Goal: Information Seeking & Learning: Learn about a topic

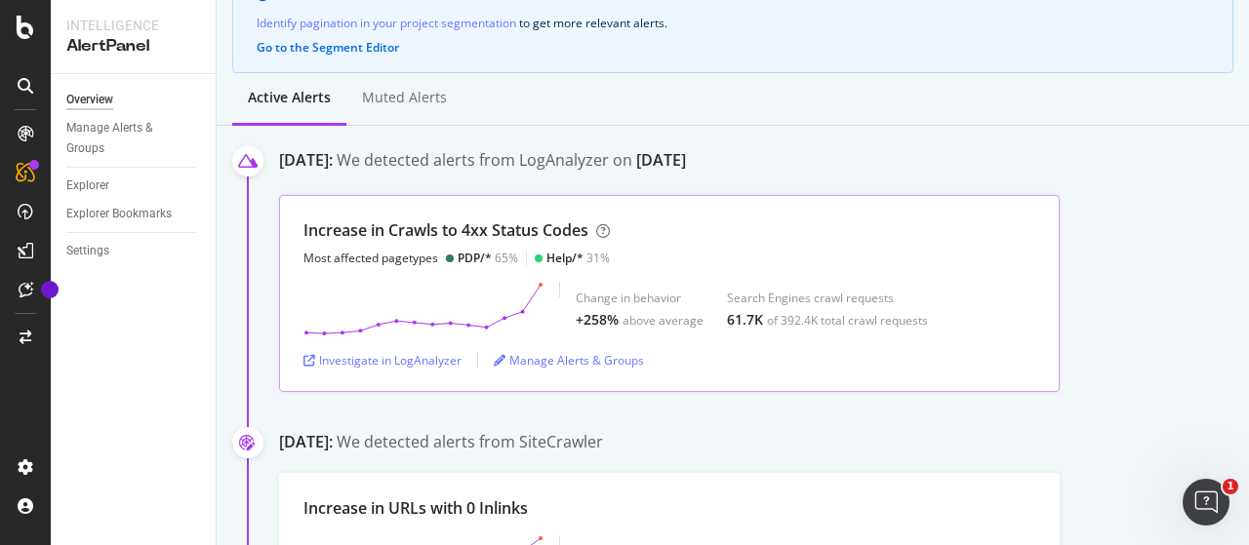
scroll to position [194, 0]
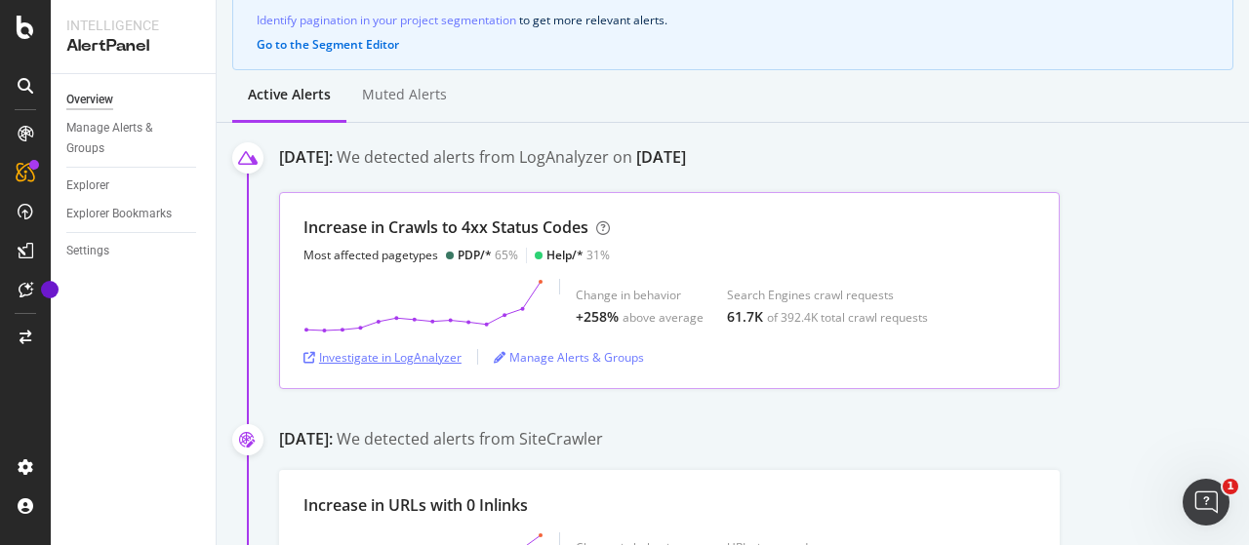
click at [425, 360] on div "Investigate in LogAnalyzer" at bounding box center [382, 357] width 158 height 17
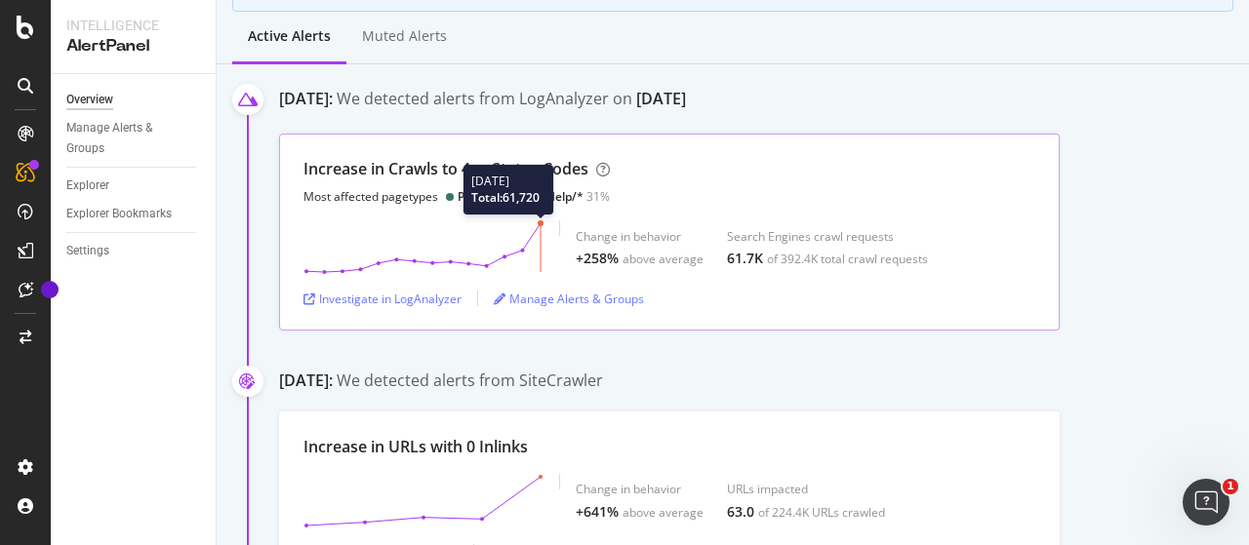
click at [537, 227] on polygon at bounding box center [423, 247] width 234 height 49
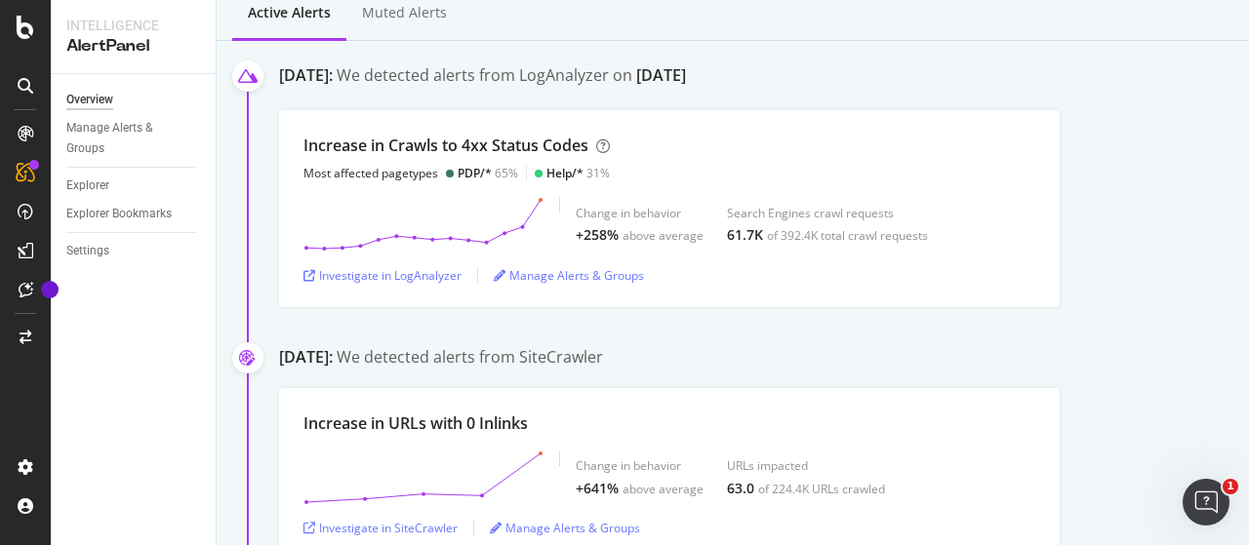
scroll to position [245, 0]
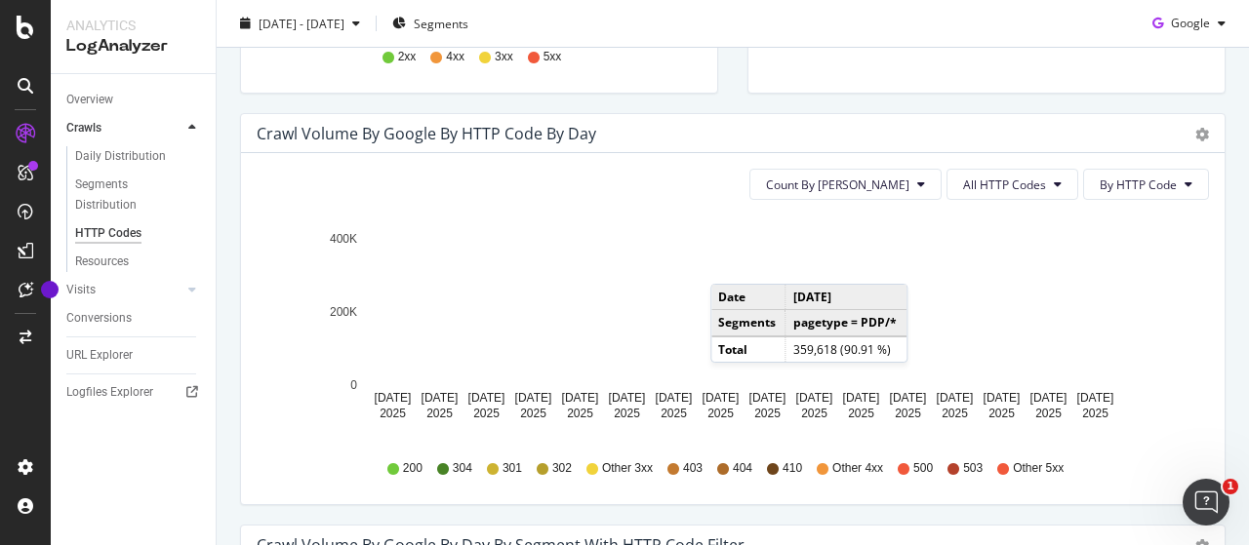
scroll to position [574, 0]
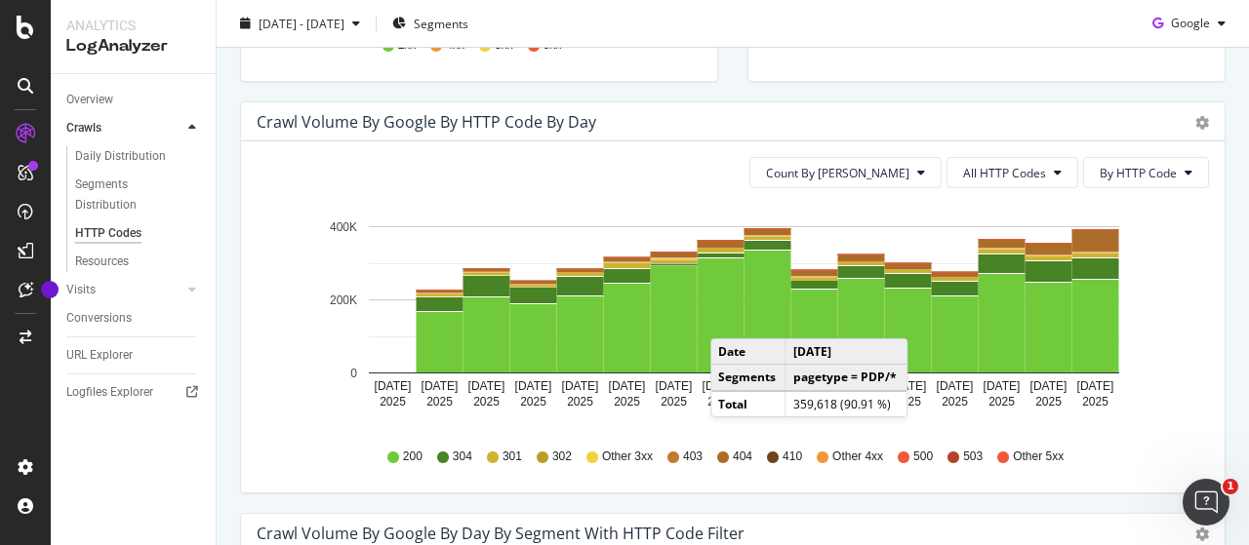
click at [860, 119] on div "Crawl Volume by google by HTTP Code by Day" at bounding box center [711, 122] width 909 height 20
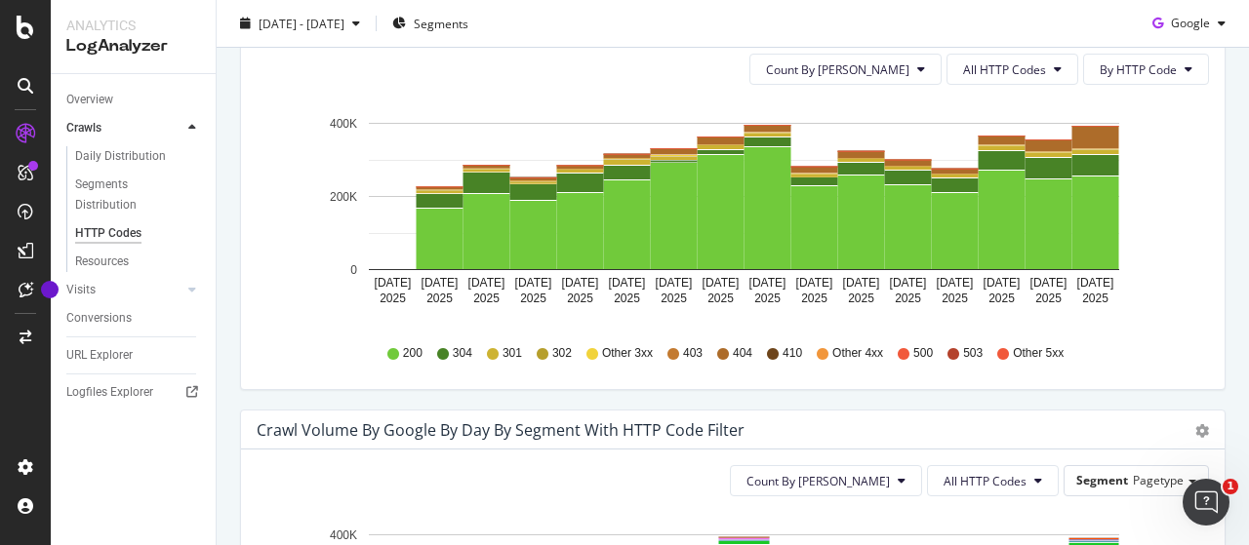
scroll to position [678, 0]
click at [717, 347] on icon at bounding box center [723, 353] width 12 height 12
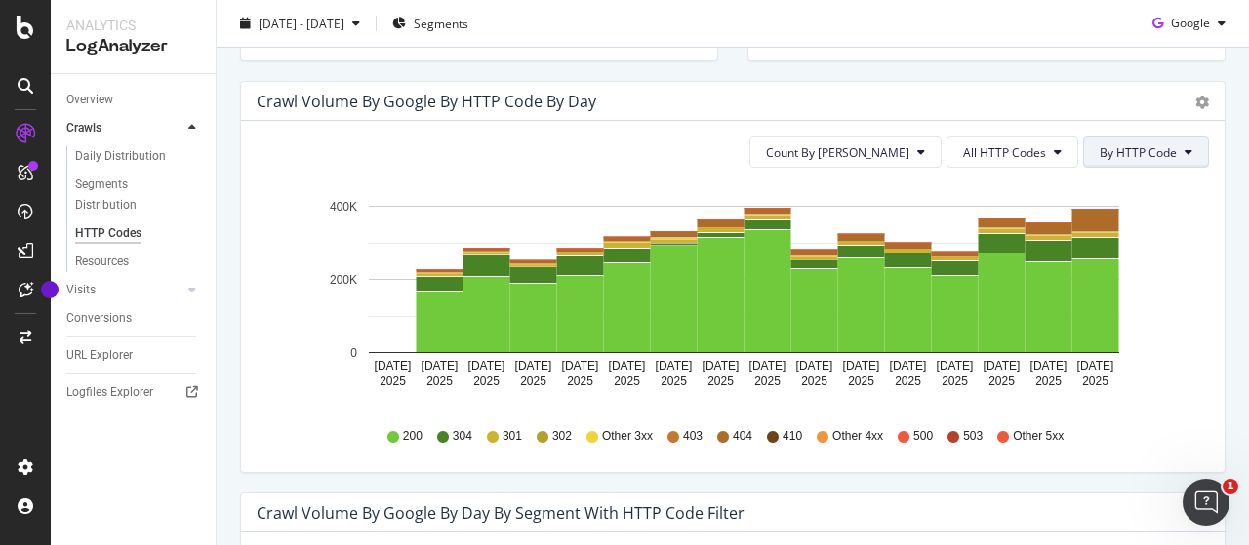
click at [1184, 152] on icon at bounding box center [1188, 152] width 8 height 12
click at [1056, 99] on div "Crawl Volume by google by HTTP Code by Day" at bounding box center [711, 102] width 909 height 20
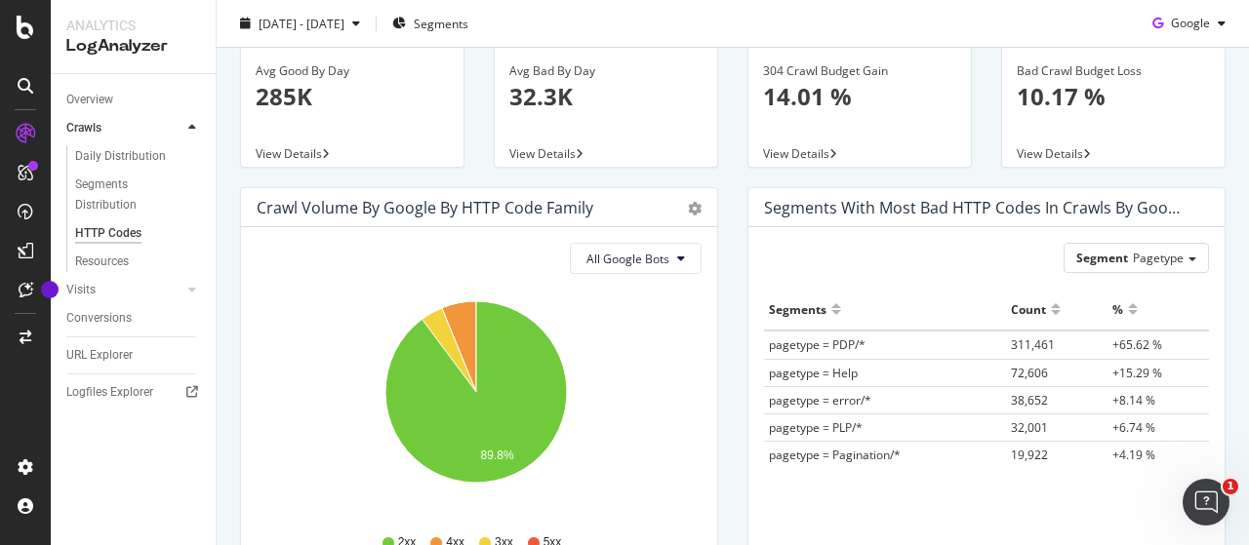
scroll to position [0, 0]
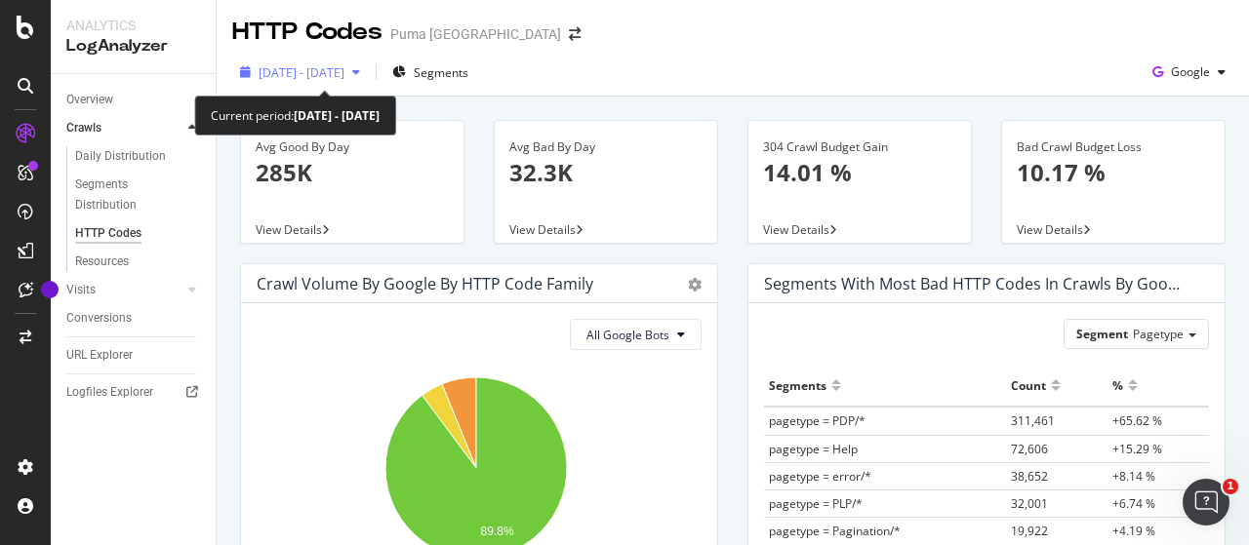
click at [344, 70] on span "2025 Aug. 23rd - Sep. 6th" at bounding box center [301, 72] width 86 height 17
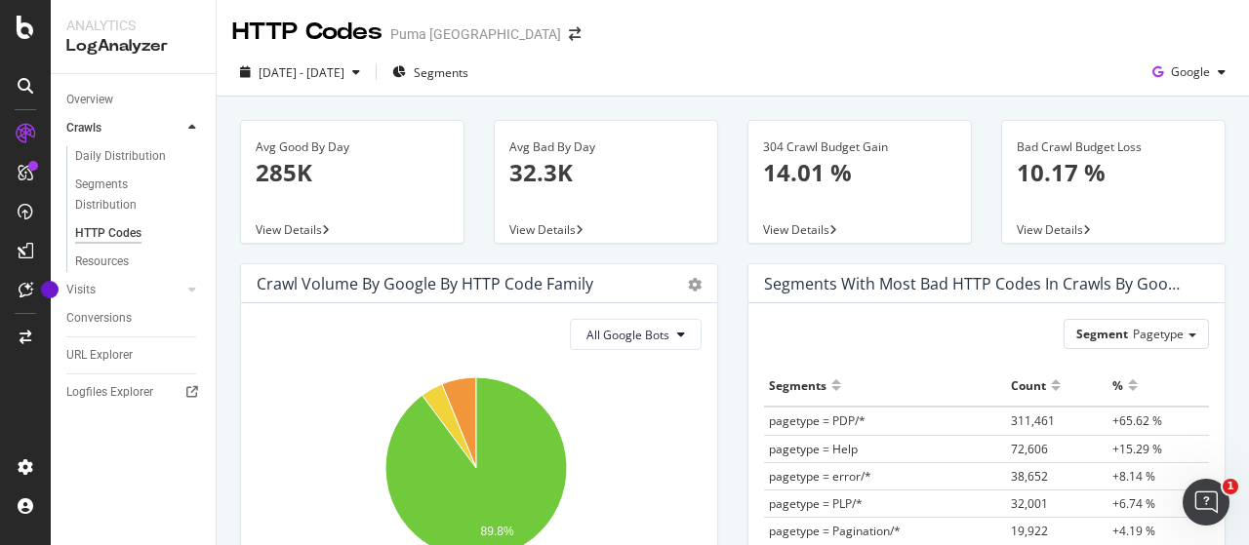
click at [603, 58] on div "2025 Aug. 23rd - Sep. 6th Segments Google" at bounding box center [733, 76] width 1032 height 39
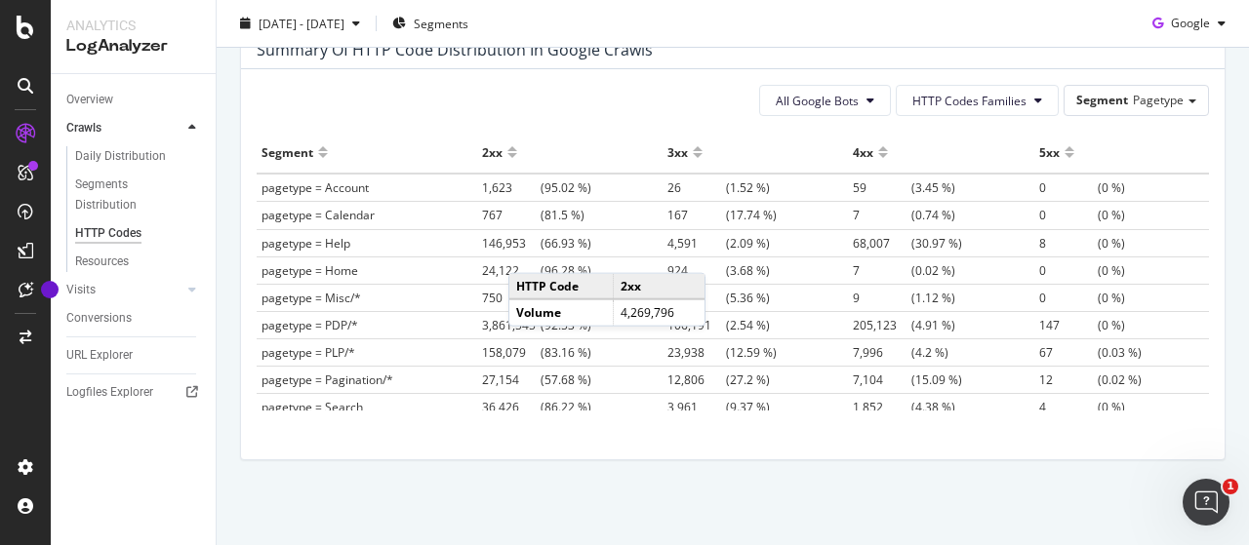
scroll to position [1402, 0]
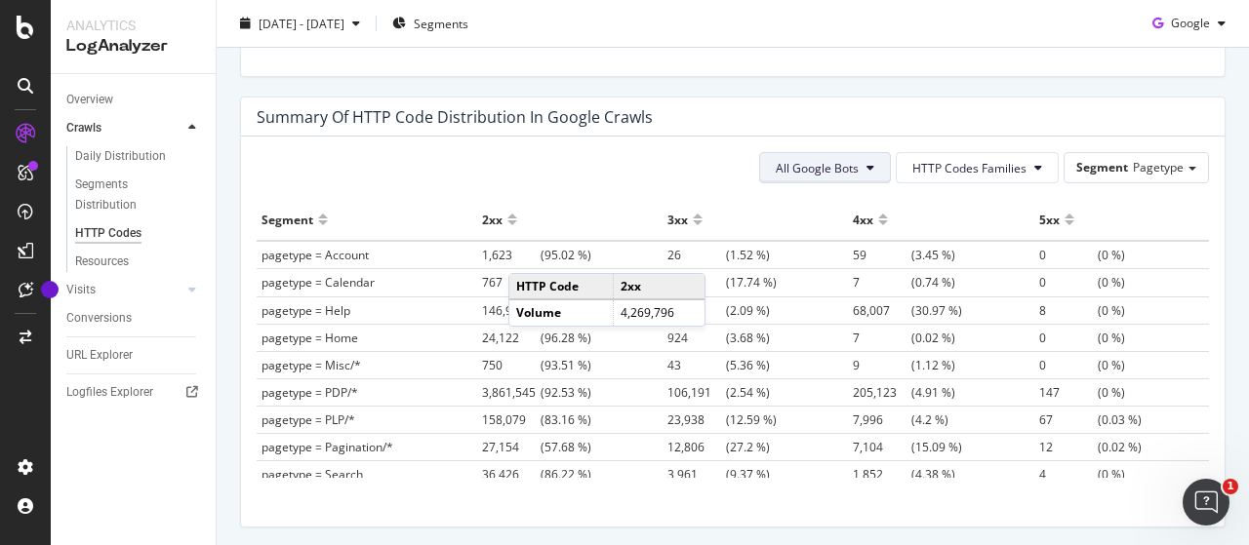
click at [835, 161] on span "All Google Bots" at bounding box center [816, 168] width 83 height 17
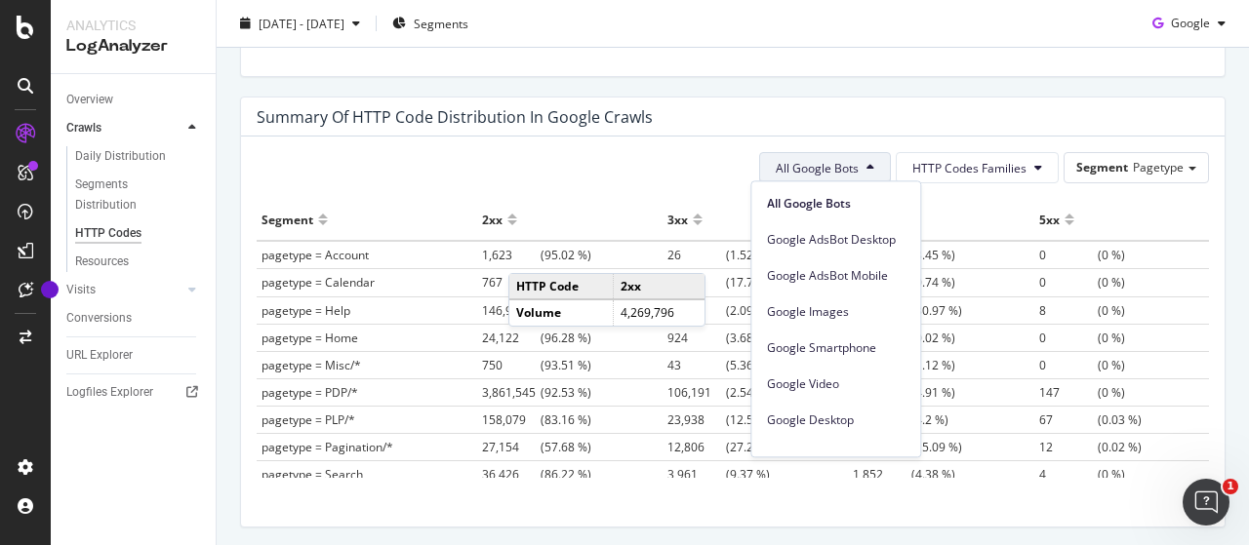
click at [854, 161] on button "All Google Bots" at bounding box center [825, 167] width 132 height 31
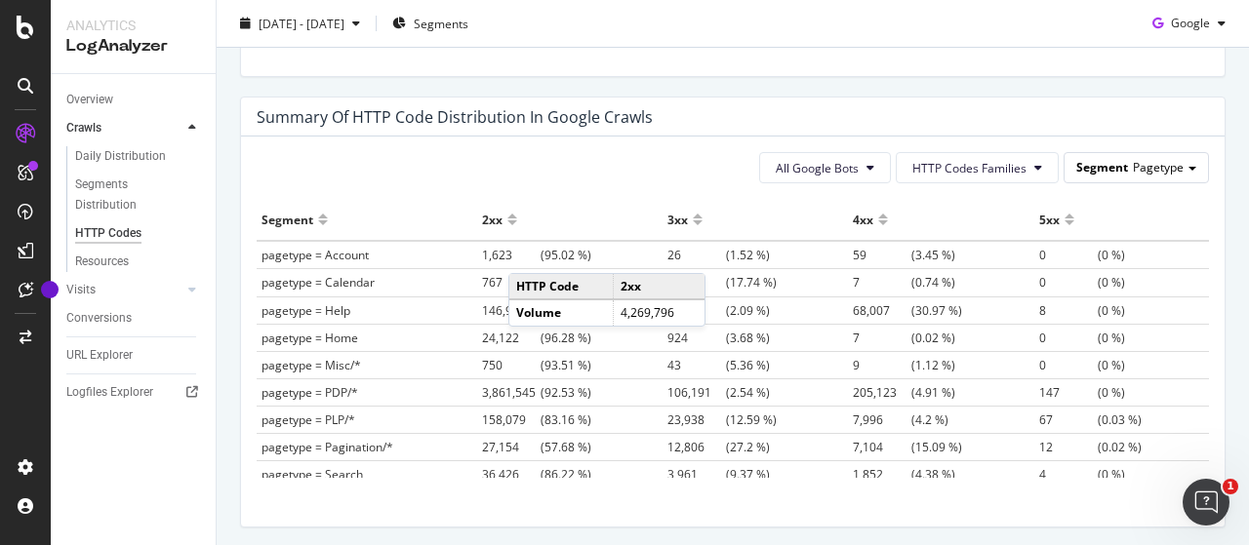
click at [1106, 172] on div "Segment Pagetype" at bounding box center [1135, 167] width 143 height 28
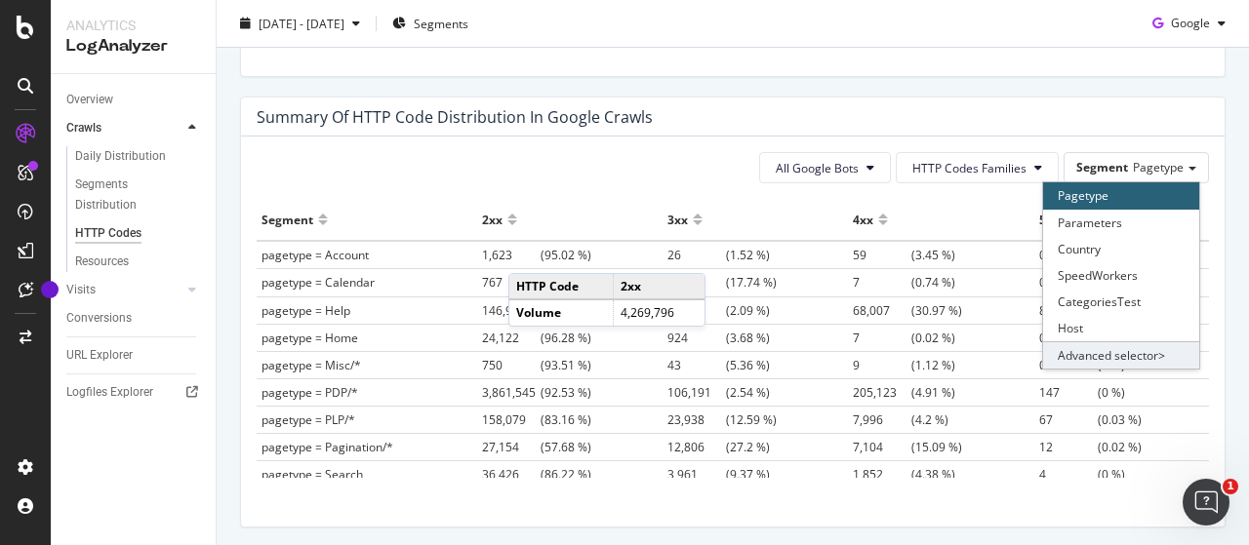
click at [1083, 348] on div "Advanced selector >" at bounding box center [1121, 354] width 156 height 27
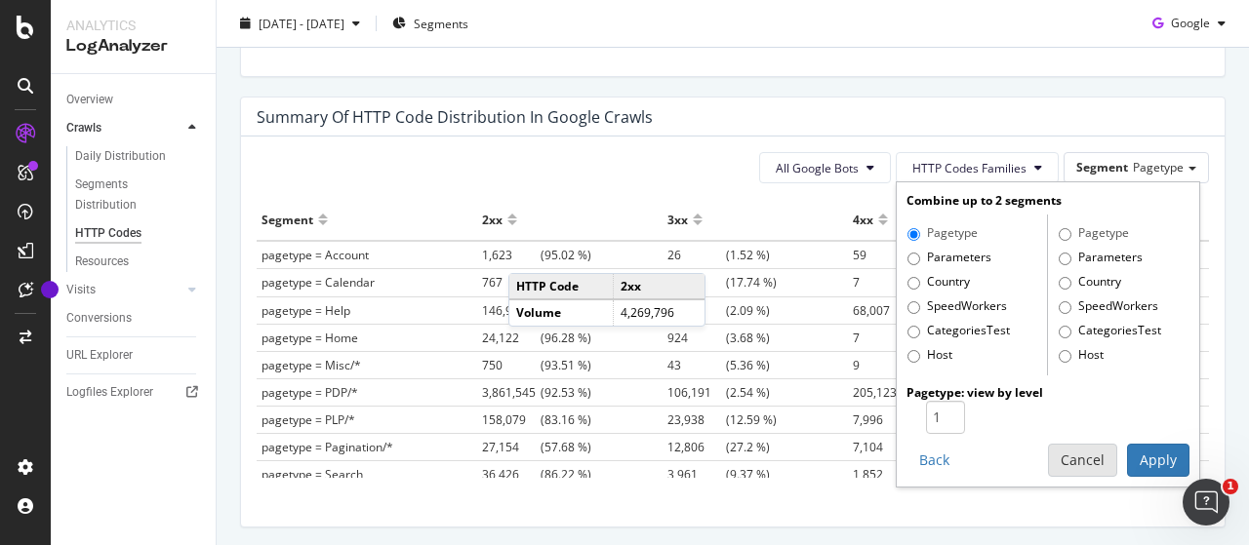
click at [1074, 457] on button "Cancel" at bounding box center [1082, 460] width 69 height 33
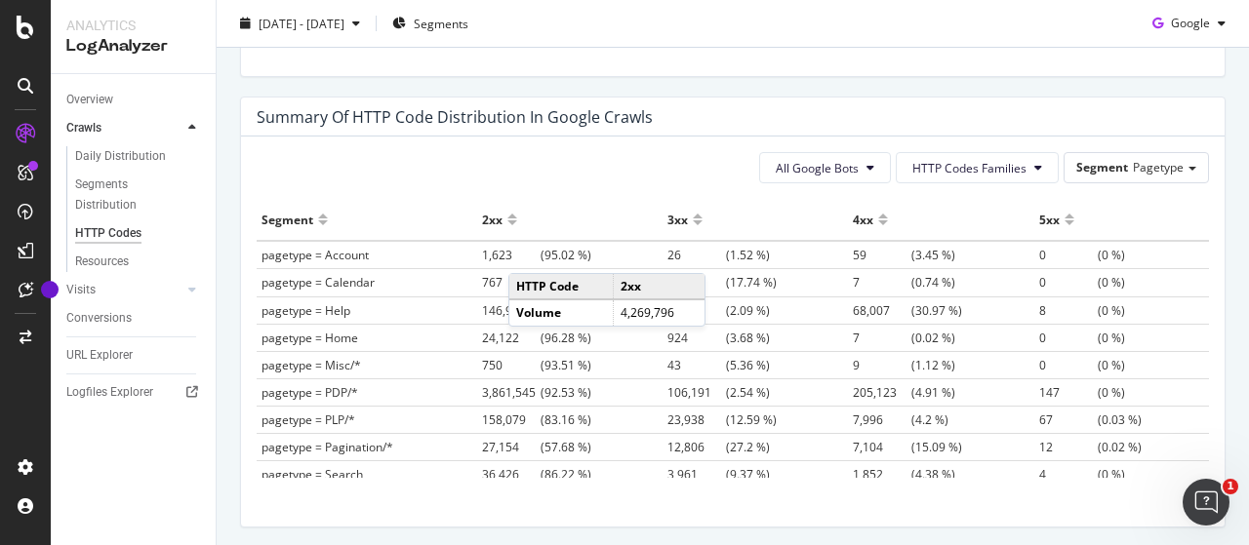
scroll to position [88, 0]
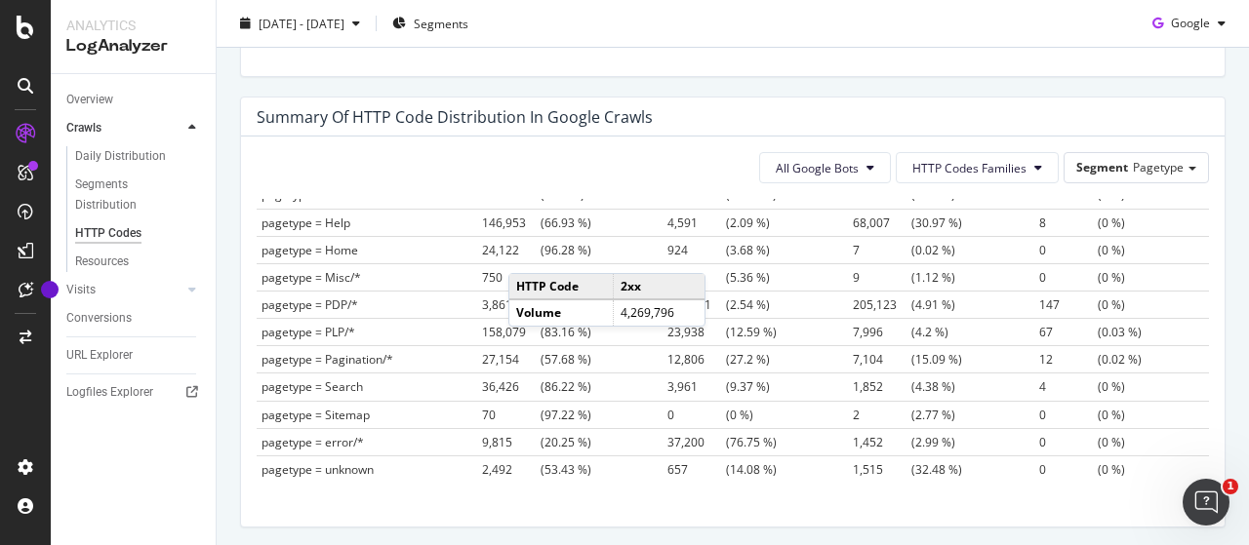
click at [745, 118] on div "Summary of HTTP Code Distribution in google crawls" at bounding box center [718, 117] width 923 height 20
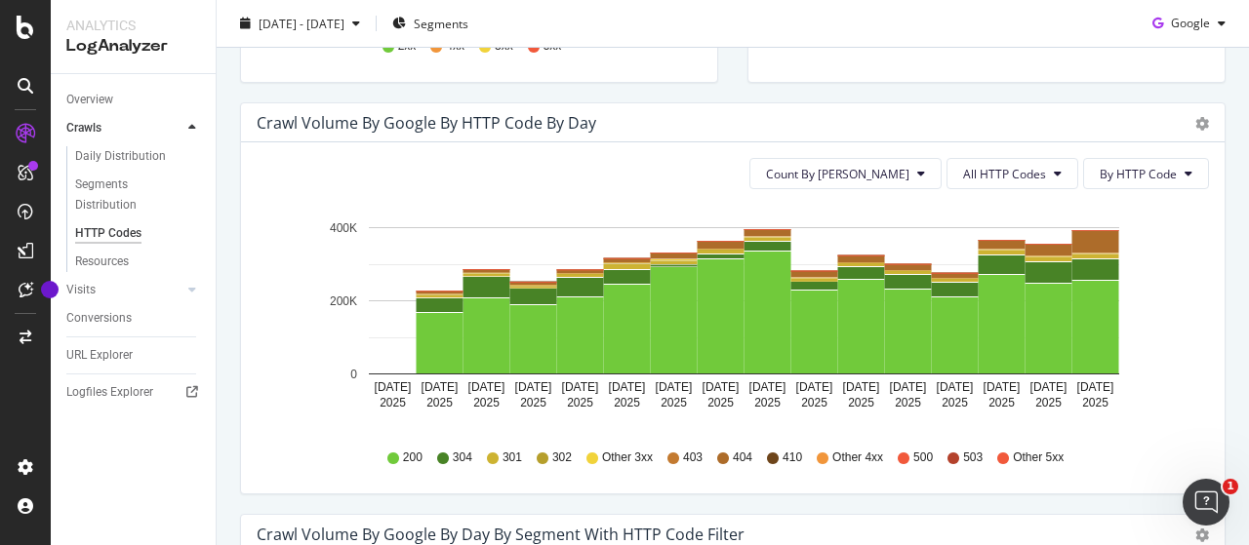
scroll to position [572, 0]
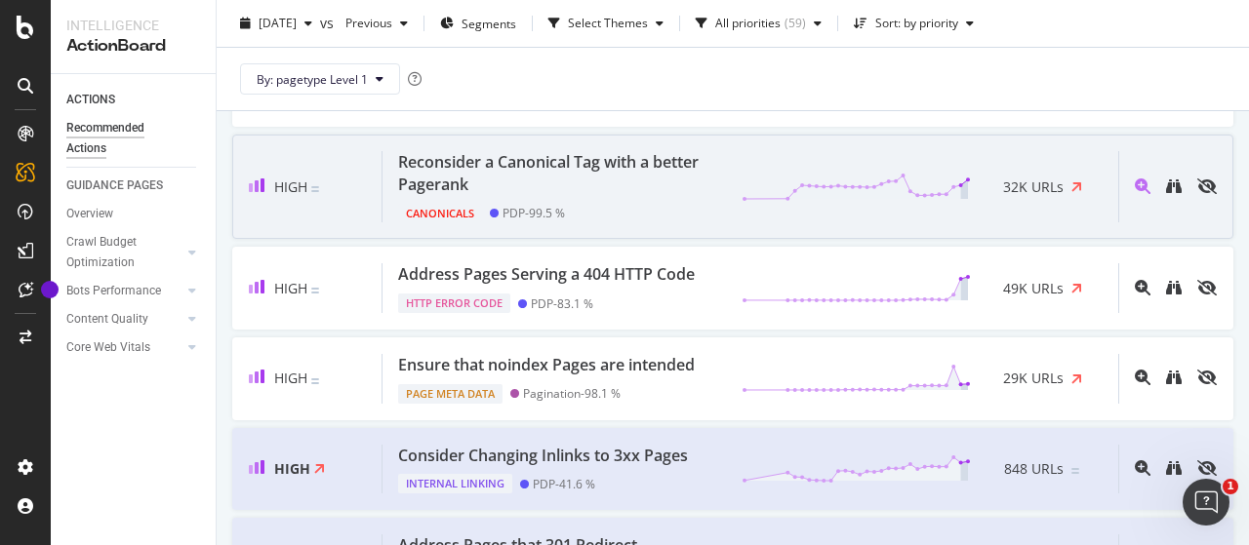
scroll to position [438, 0]
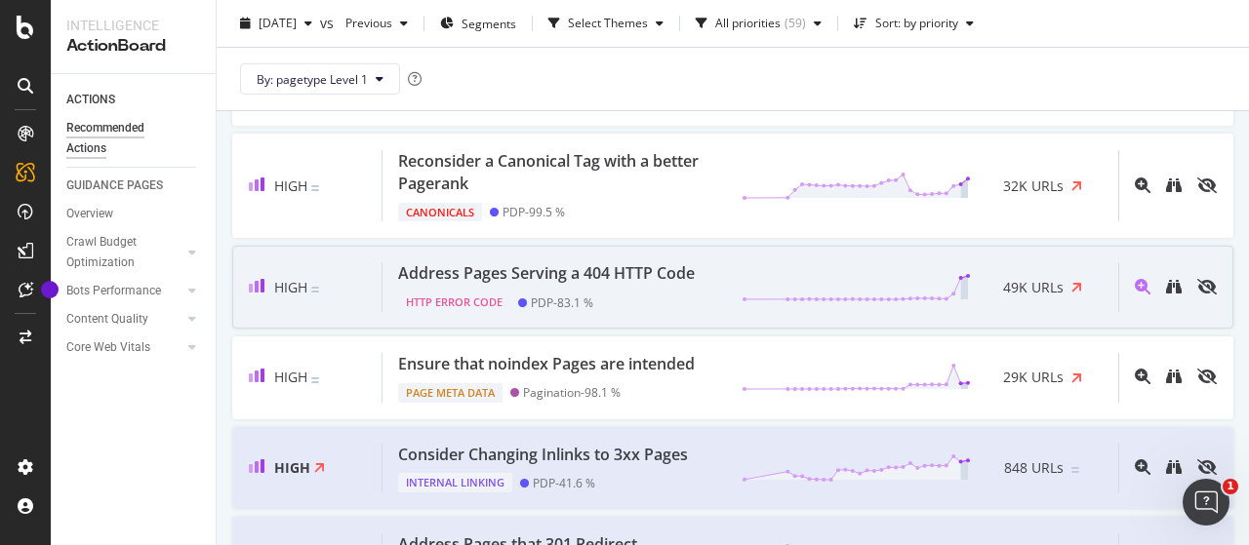
click at [670, 305] on div "HTTP Error Code PDP - 83.1 %" at bounding box center [550, 298] width 304 height 27
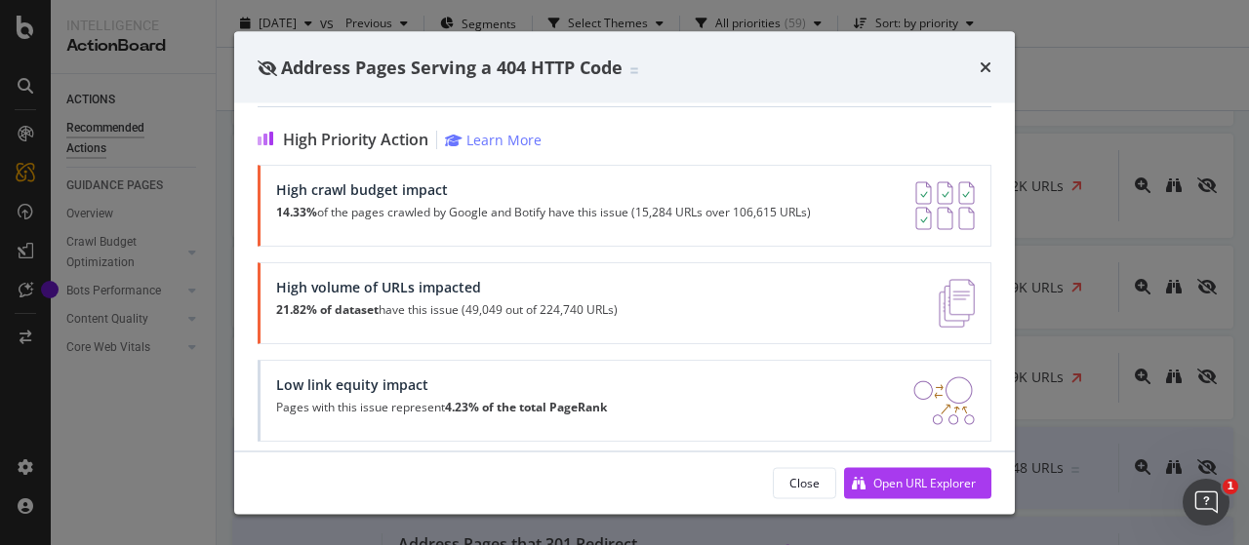
scroll to position [464, 0]
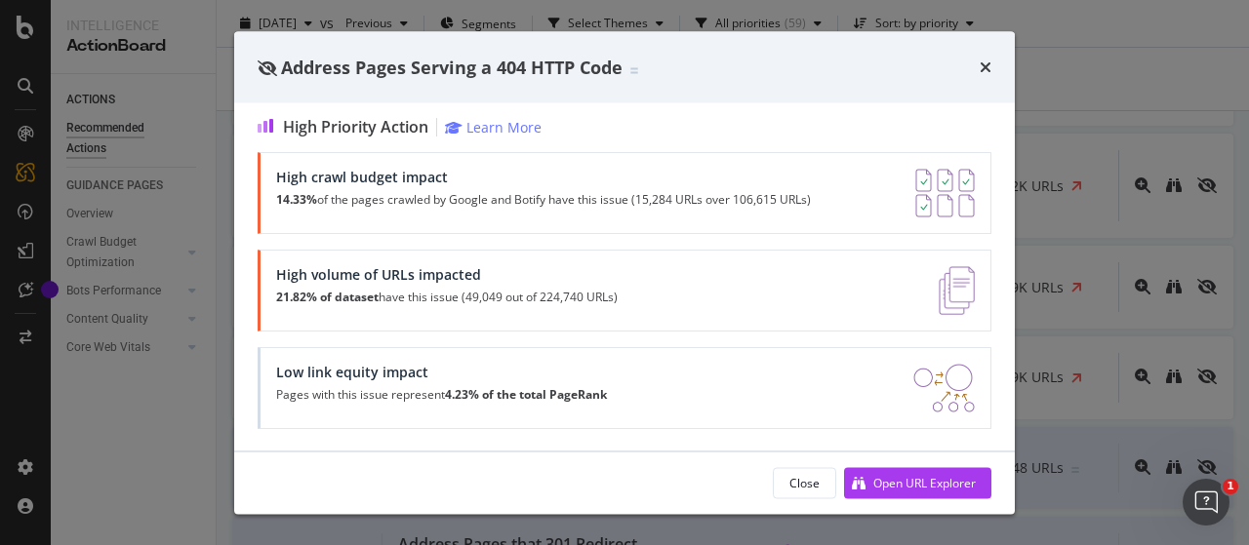
click at [949, 502] on div "Close Open URL Explorer" at bounding box center [624, 483] width 780 height 62
click at [913, 477] on div "Open URL Explorer" at bounding box center [924, 482] width 102 height 17
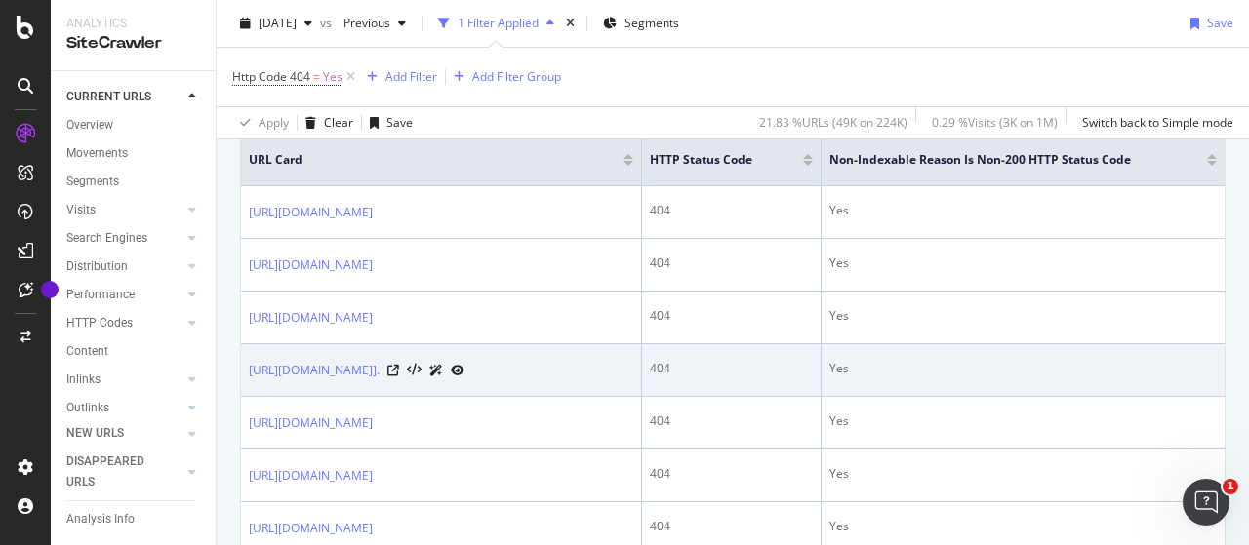
scroll to position [457, 0]
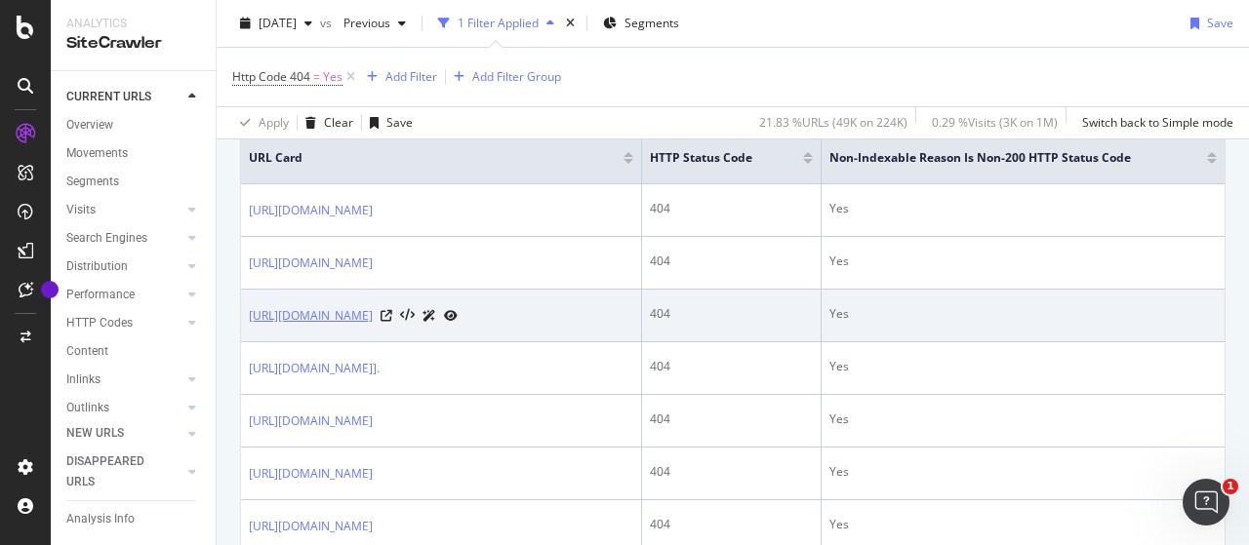
click at [373, 315] on link "https://ca.puma.com/ca/en/sport/motorsport/porsche-design" at bounding box center [311, 316] width 124 height 20
click at [392, 313] on icon at bounding box center [386, 316] width 12 height 12
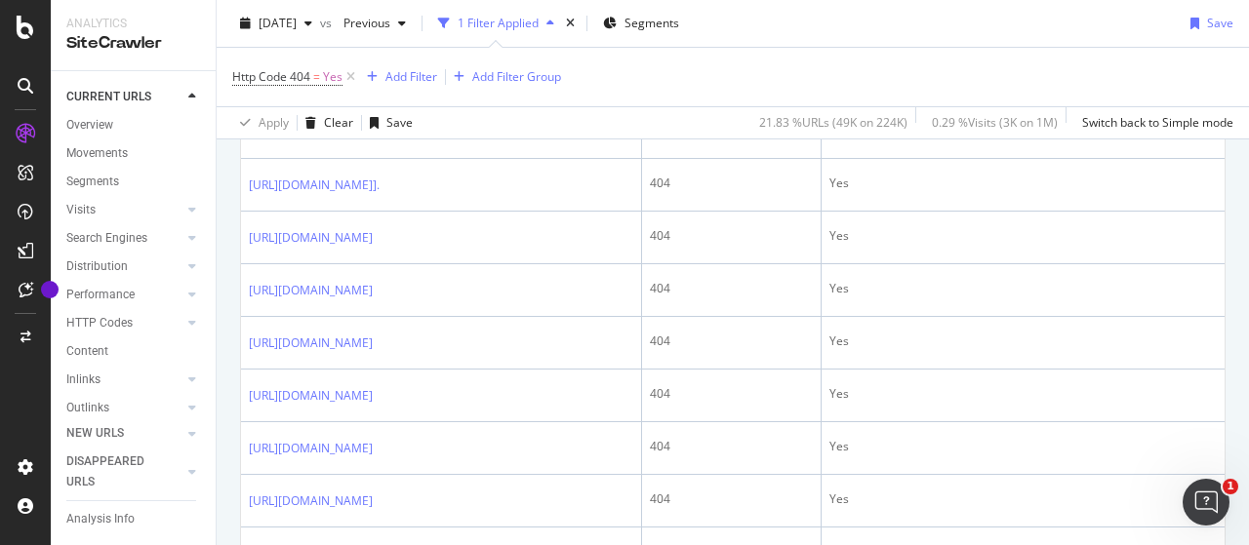
scroll to position [708, 0]
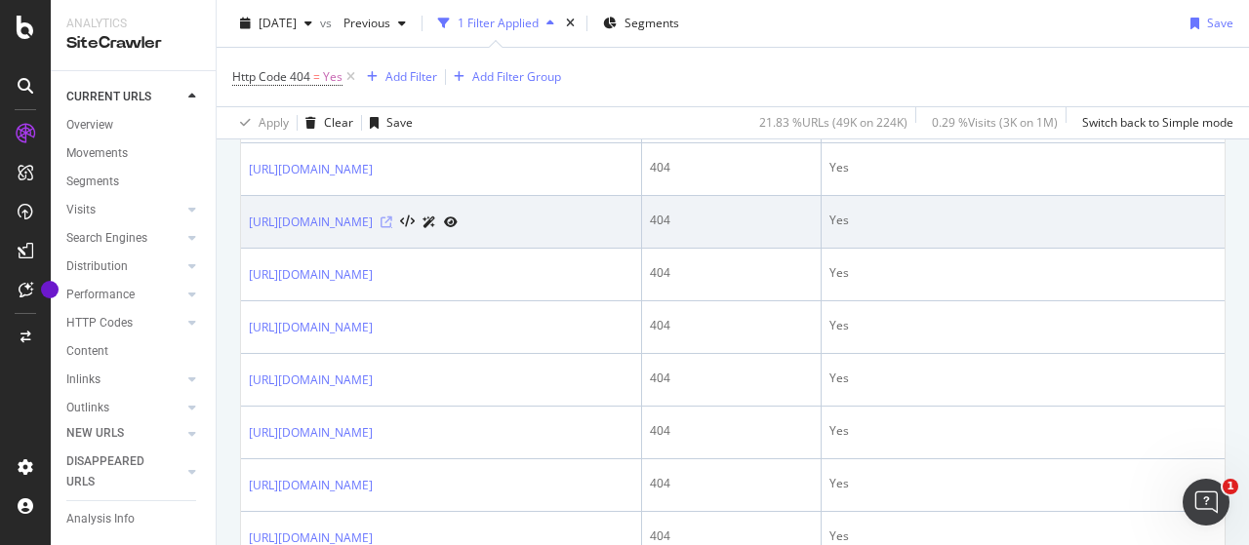
click at [392, 228] on icon at bounding box center [386, 223] width 12 height 12
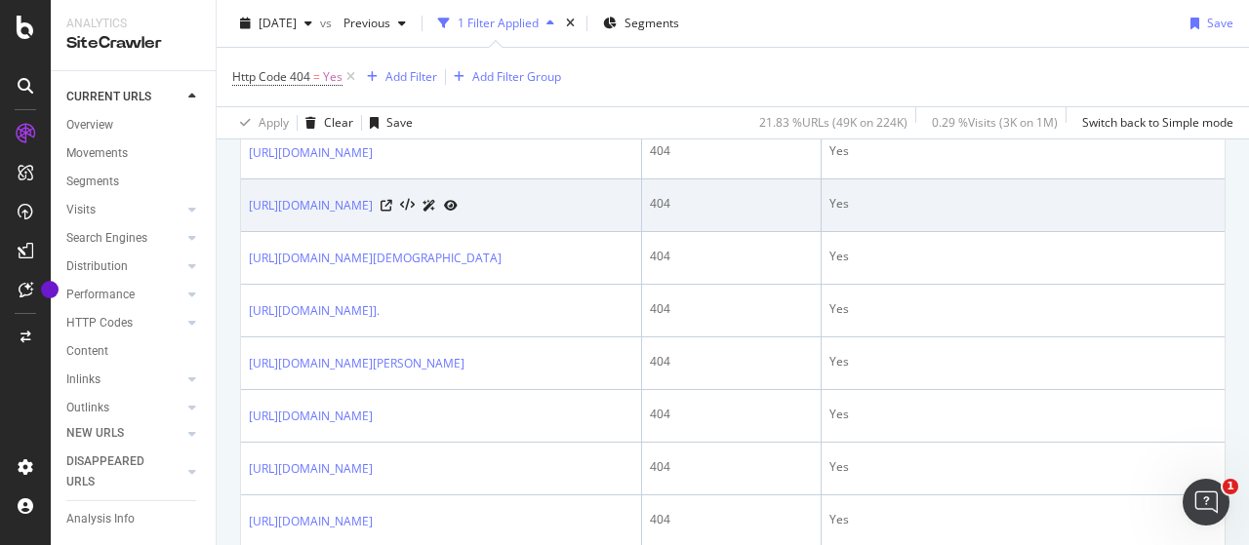
scroll to position [1629, 0]
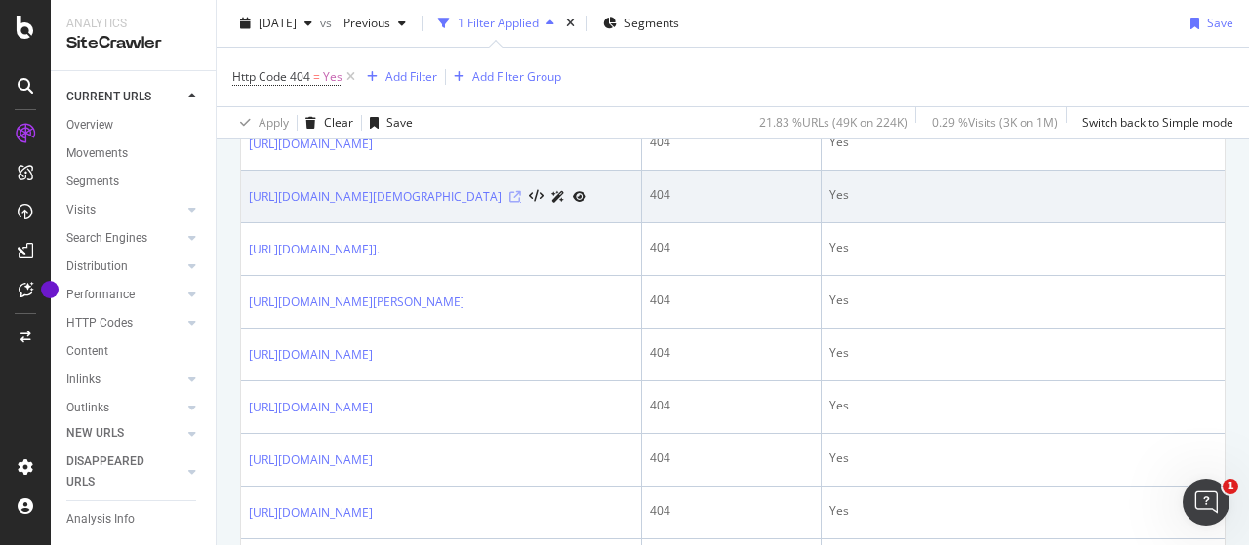
click at [521, 203] on icon at bounding box center [515, 197] width 12 height 12
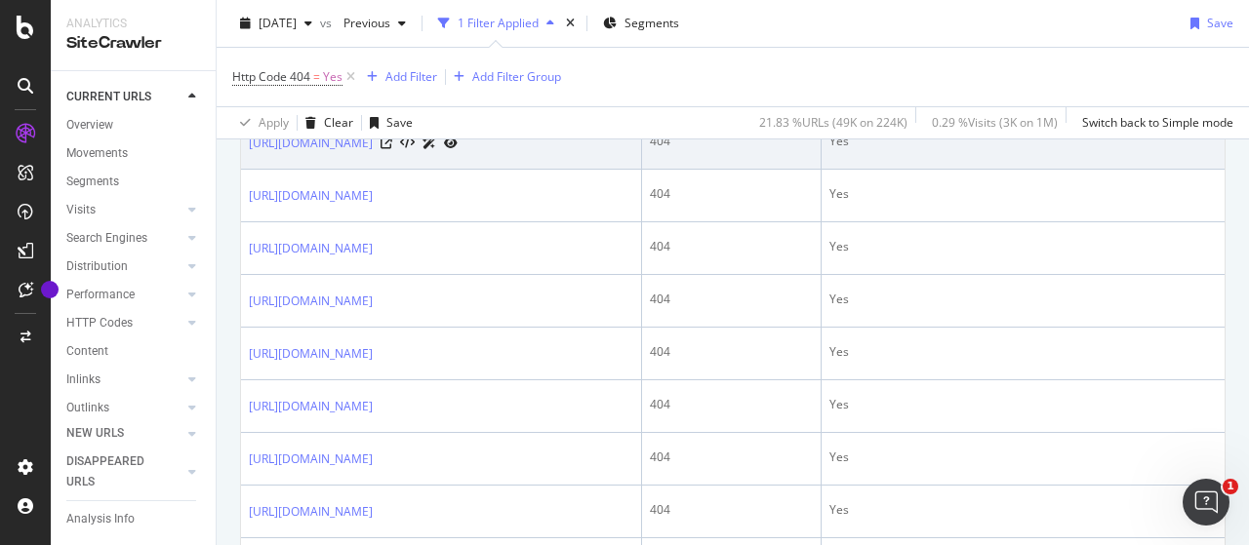
scroll to position [1894, 0]
click at [392, 148] on icon at bounding box center [386, 143] width 12 height 12
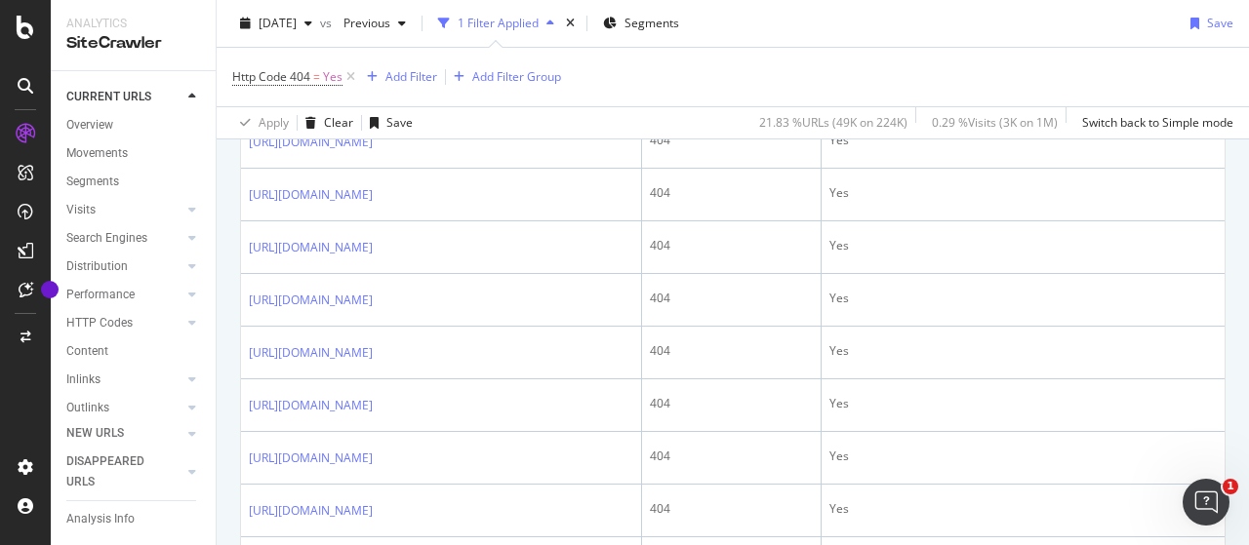
scroll to position [2040, 0]
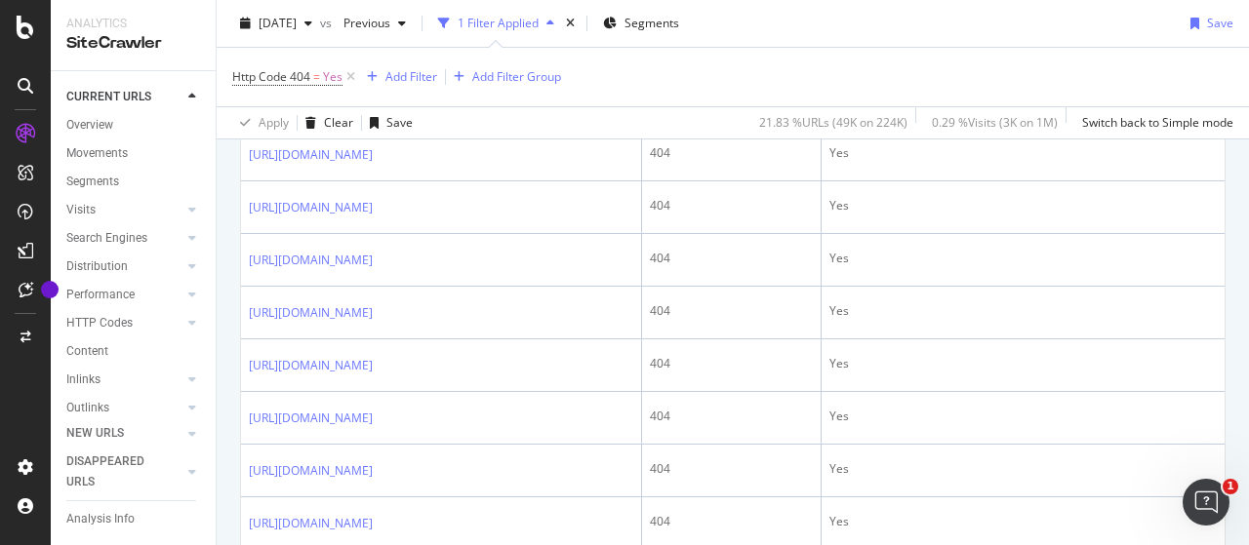
click at [392, 108] on icon at bounding box center [386, 103] width 12 height 12
